Goal: Task Accomplishment & Management: Manage account settings

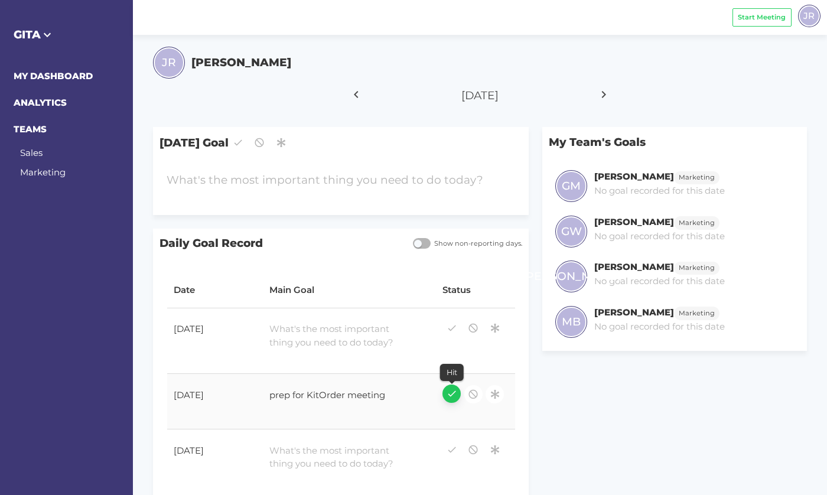
click at [453, 392] on icon "button" at bounding box center [452, 394] width 11 height 16
click at [311, 332] on div at bounding box center [342, 336] width 159 height 40
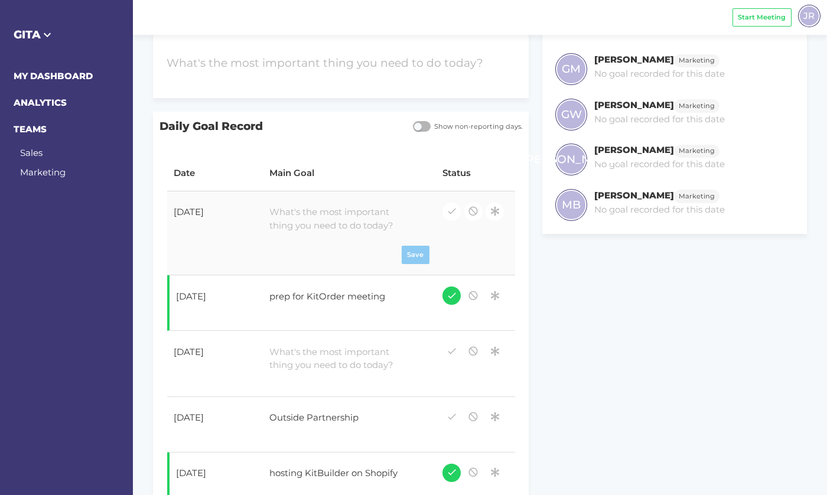
scroll to position [121, 0]
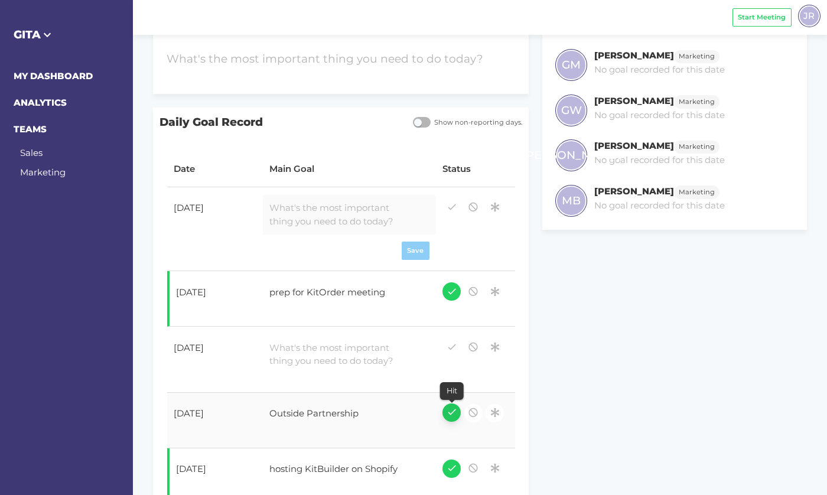
click at [452, 408] on td at bounding box center [475, 421] width 79 height 56
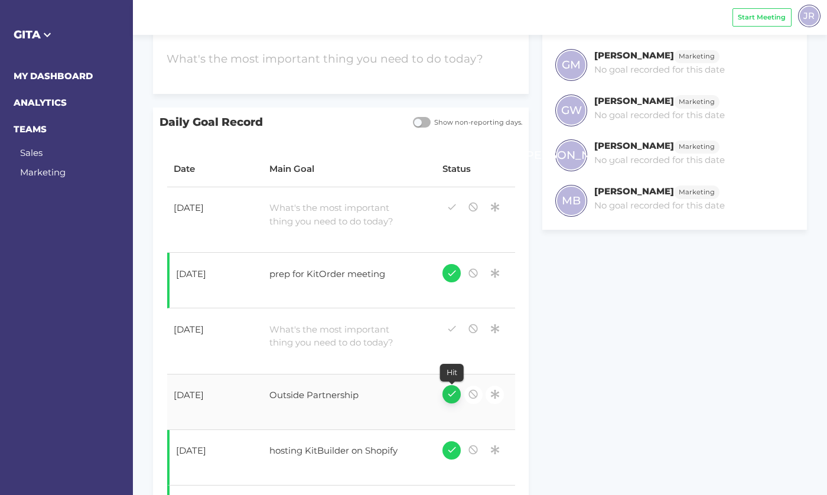
click at [454, 394] on icon "button" at bounding box center [452, 394] width 11 height 16
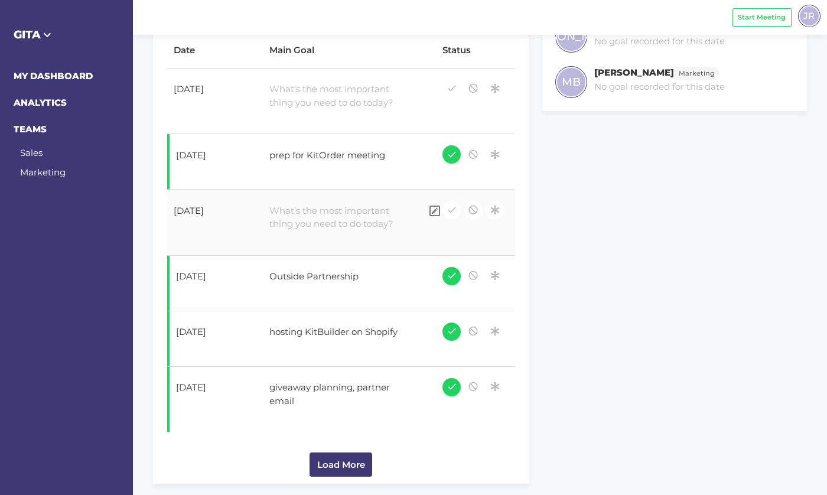
click at [295, 227] on div at bounding box center [342, 217] width 159 height 40
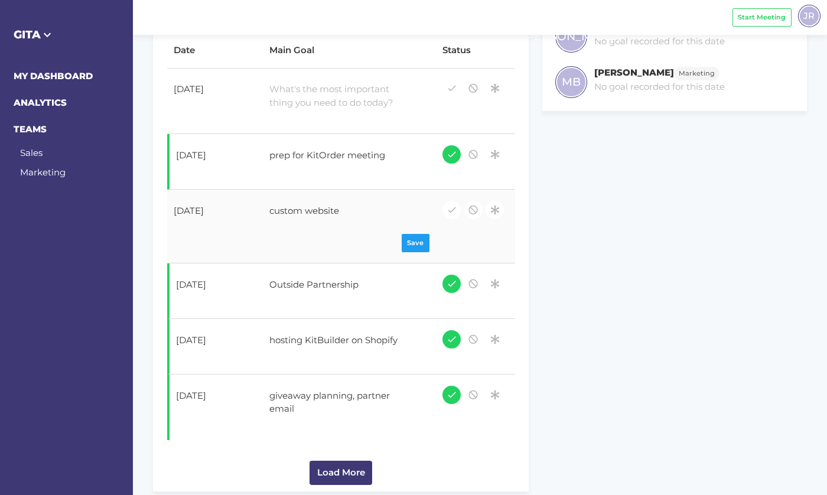
click at [286, 213] on div "custom website" at bounding box center [342, 212] width 159 height 30
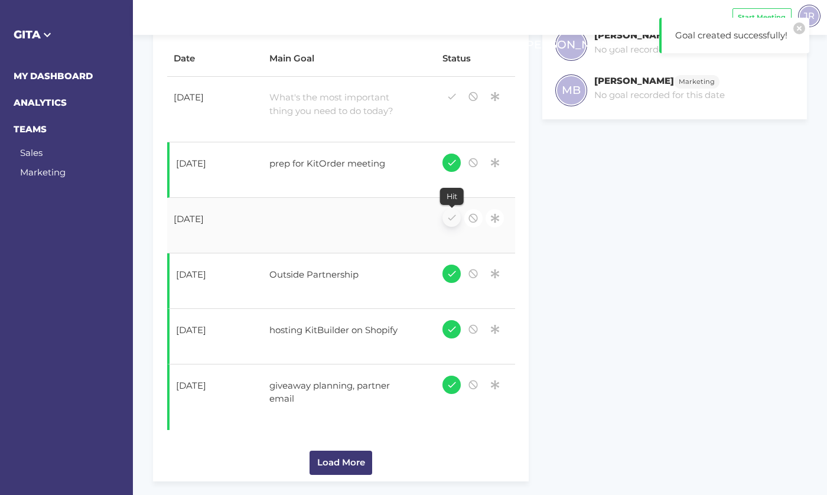
scroll to position [229, 0]
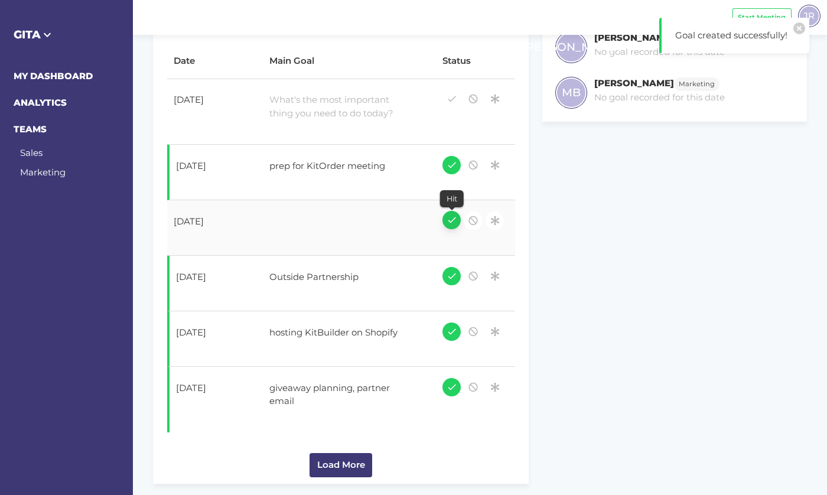
click at [448, 220] on icon "button" at bounding box center [452, 220] width 11 height 16
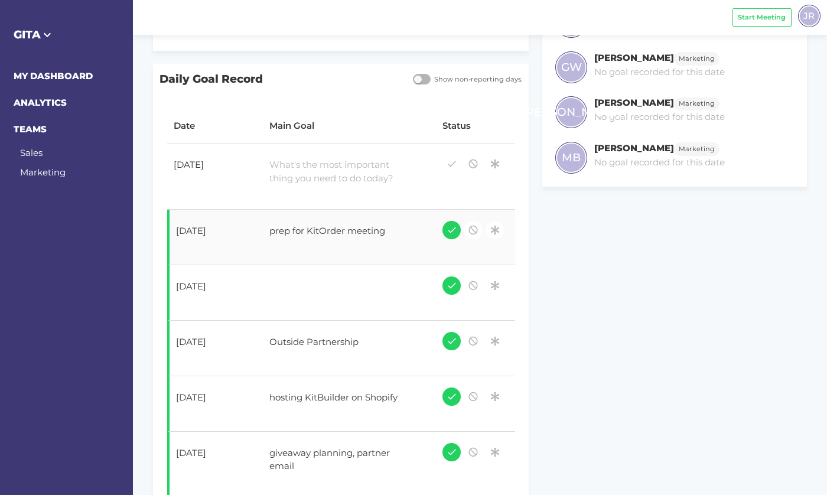
scroll to position [148, 0]
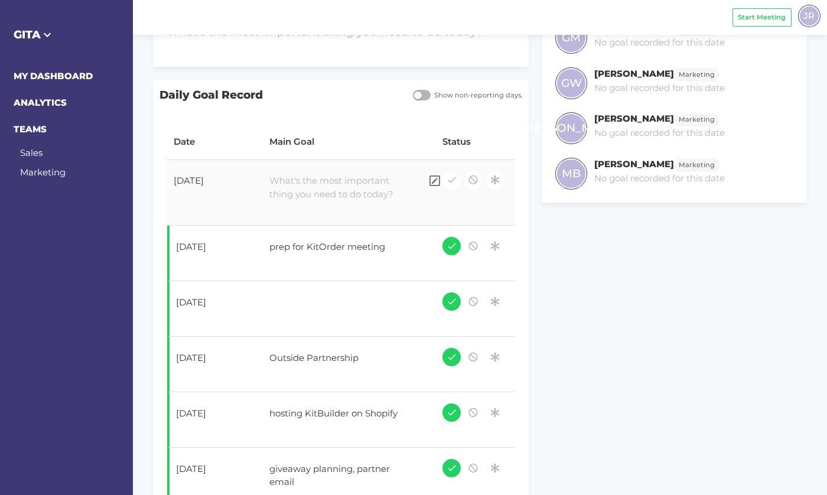
click at [318, 194] on div at bounding box center [342, 188] width 159 height 40
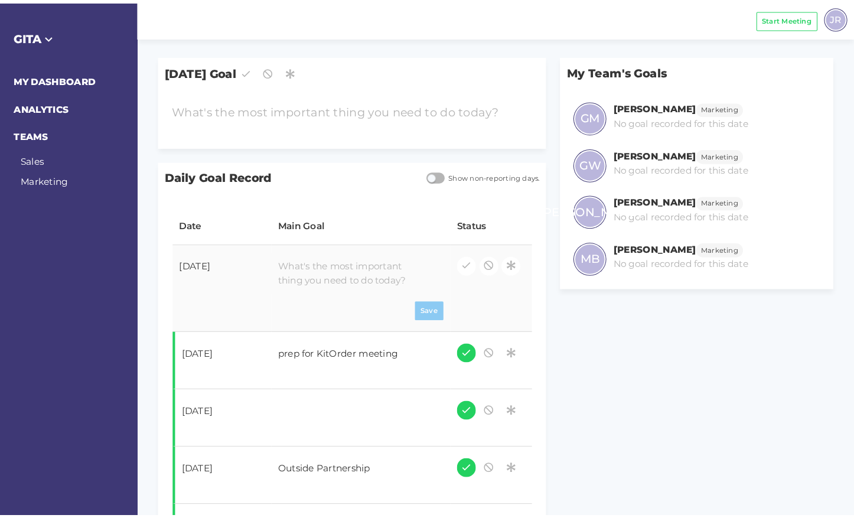
scroll to position [0, 0]
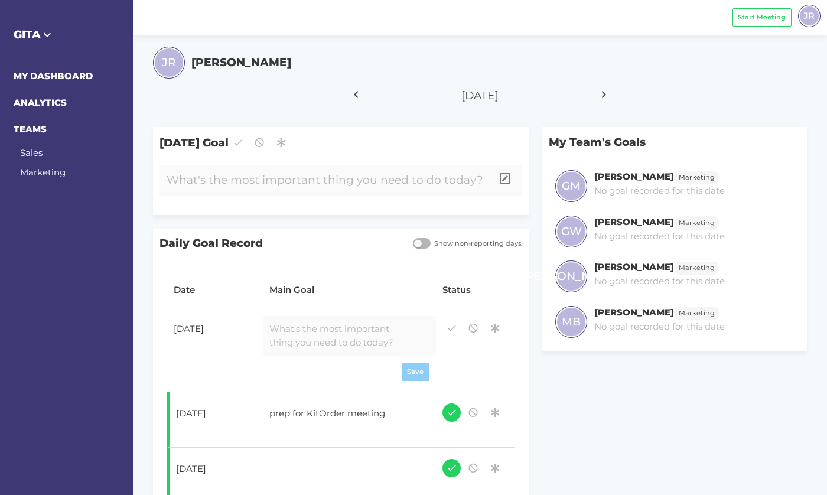
click at [290, 183] on div at bounding box center [326, 180] width 333 height 30
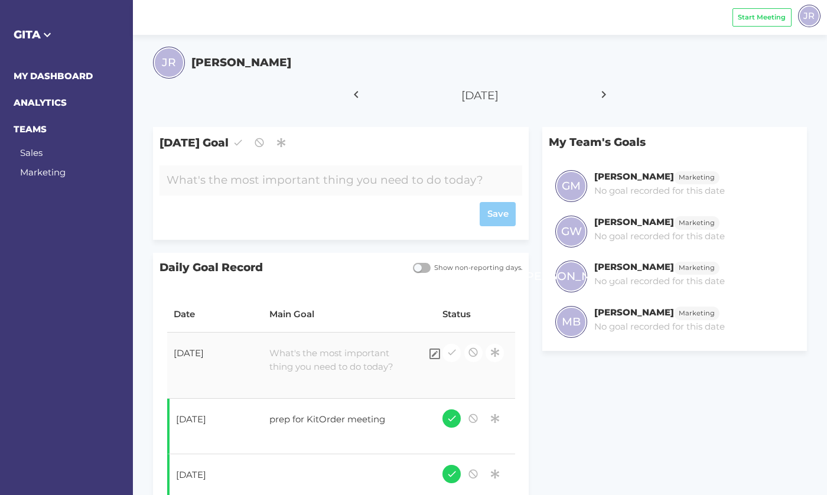
click at [303, 373] on form at bounding box center [349, 363] width 160 height 47
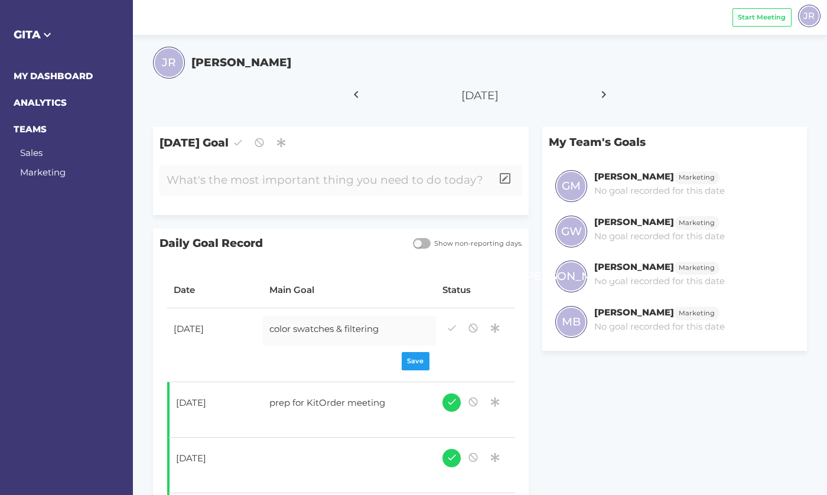
click at [281, 186] on div at bounding box center [326, 180] width 333 height 30
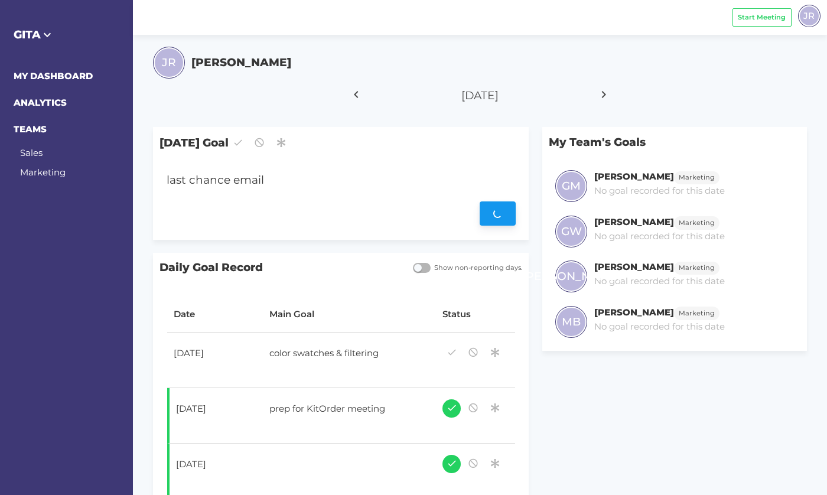
click at [490, 213] on div "Save" at bounding box center [341, 214] width 349 height 24
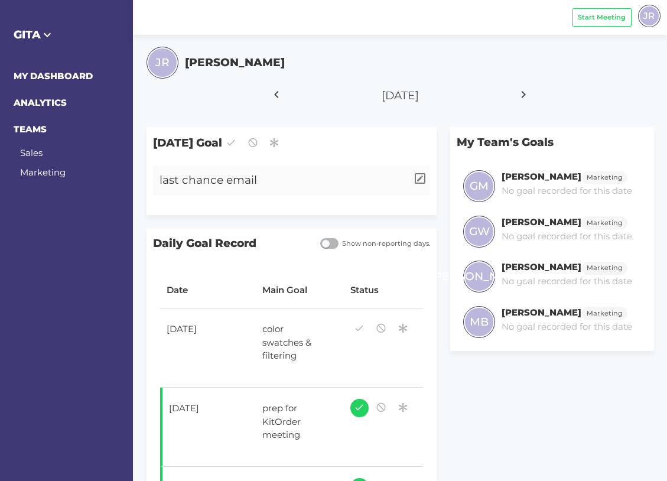
click at [205, 179] on div "last chance email" at bounding box center [280, 180] width 254 height 30
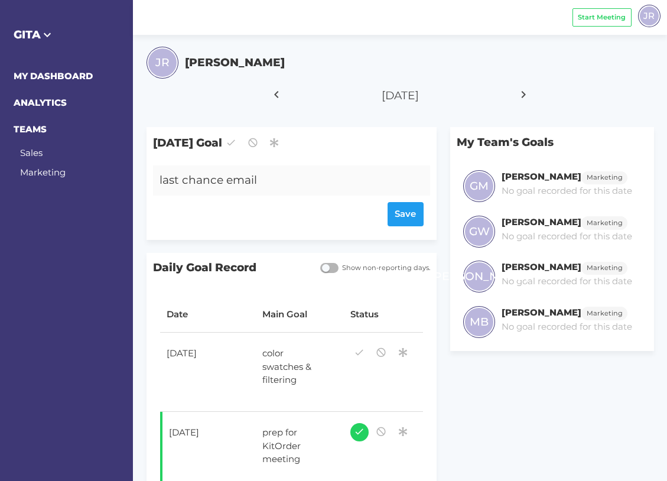
click at [282, 181] on div "last chance email" at bounding box center [280, 180] width 254 height 30
click at [391, 210] on div "Save" at bounding box center [292, 214] width 264 height 24
